Goal: Check status: Check status

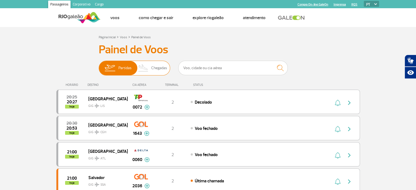
click at [165, 66] on span "Chegadas" at bounding box center [159, 68] width 16 height 14
click at [99, 65] on input "Partidas Chegadas" at bounding box center [99, 65] width 0 height 0
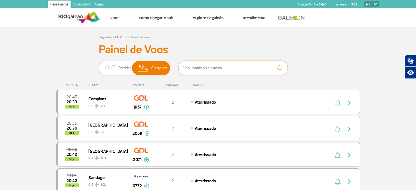
click at [235, 70] on input "text" at bounding box center [232, 68] width 109 height 14
type input "vix"
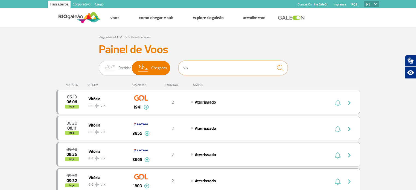
scroll to position [166, 0]
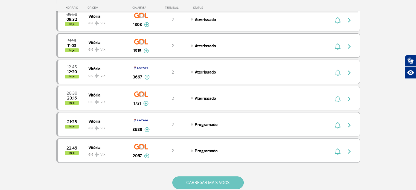
click at [190, 180] on button "CARREGAR MAIS VOOS" at bounding box center [207, 182] width 71 height 13
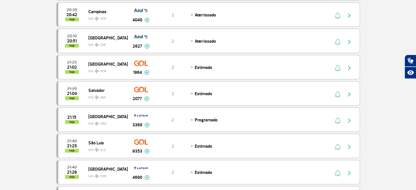
scroll to position [0, 0]
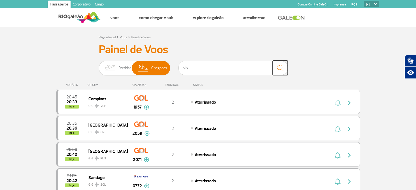
click at [277, 69] on img "submit" at bounding box center [280, 67] width 12 height 11
click at [285, 64] on img "submit" at bounding box center [280, 67] width 12 height 11
click at [241, 67] on input "vix" at bounding box center [232, 68] width 109 height 14
click at [281, 67] on img "submit" at bounding box center [280, 67] width 12 height 11
click at [240, 74] on input "vix" at bounding box center [232, 68] width 109 height 14
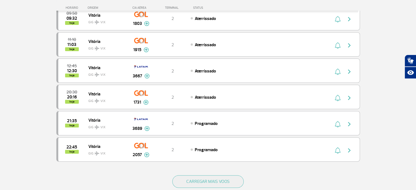
scroll to position [168, 0]
